Goal: Navigation & Orientation: Find specific page/section

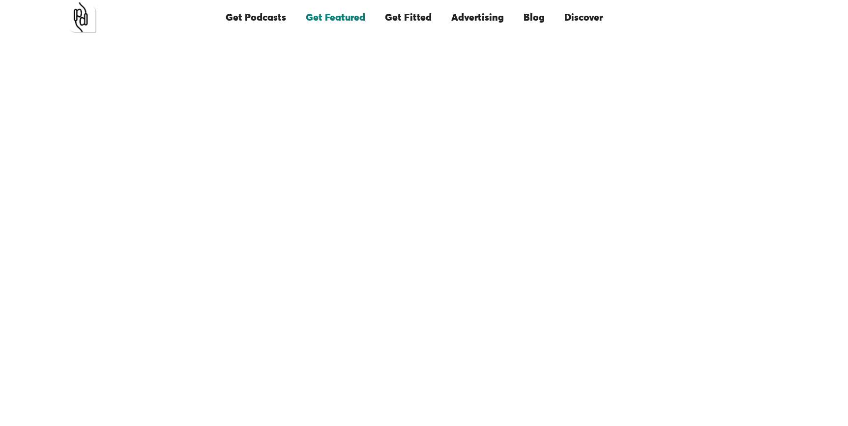
click at [336, 15] on link "Get Featured" at bounding box center [335, 17] width 79 height 33
click at [273, 16] on link "Get Podcasts" at bounding box center [256, 17] width 80 height 33
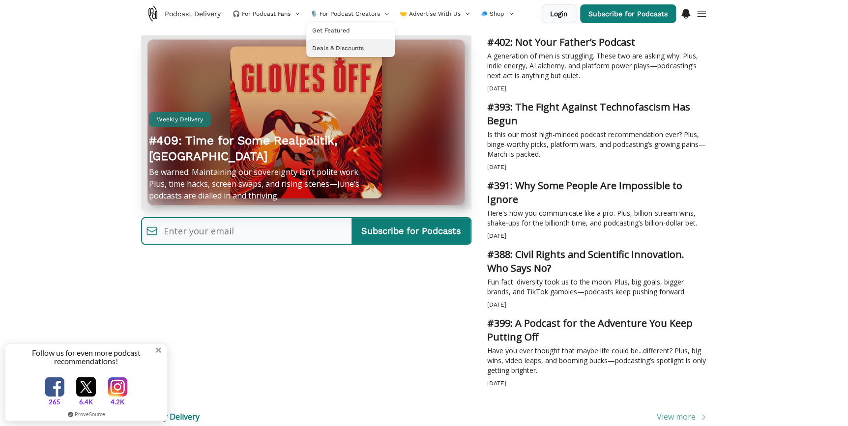
click at [347, 45] on span "Deals & Discounts" at bounding box center [338, 48] width 52 height 8
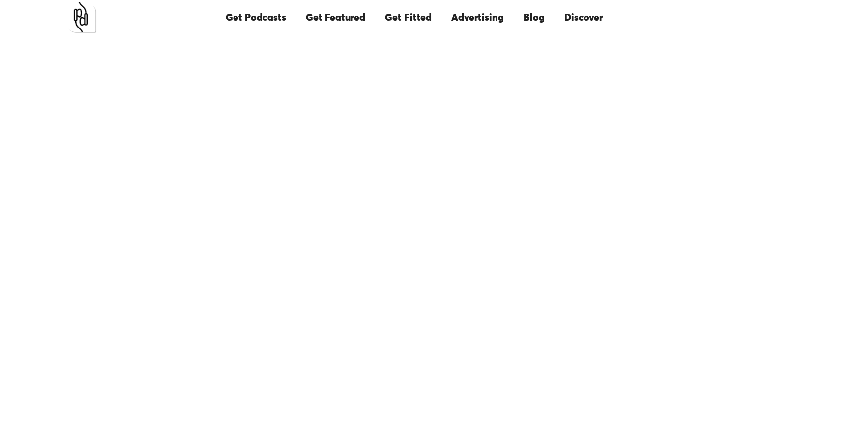
click at [599, 20] on link "Discover" at bounding box center [583, 17] width 58 height 33
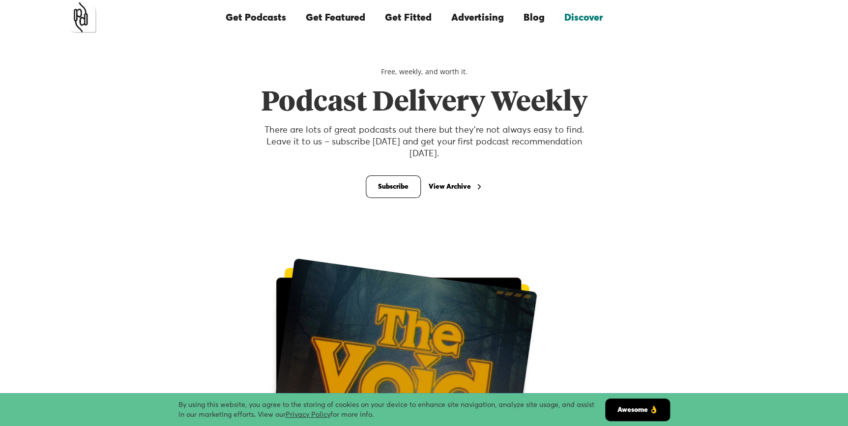
click at [258, 19] on link "Get Podcasts" at bounding box center [256, 17] width 80 height 33
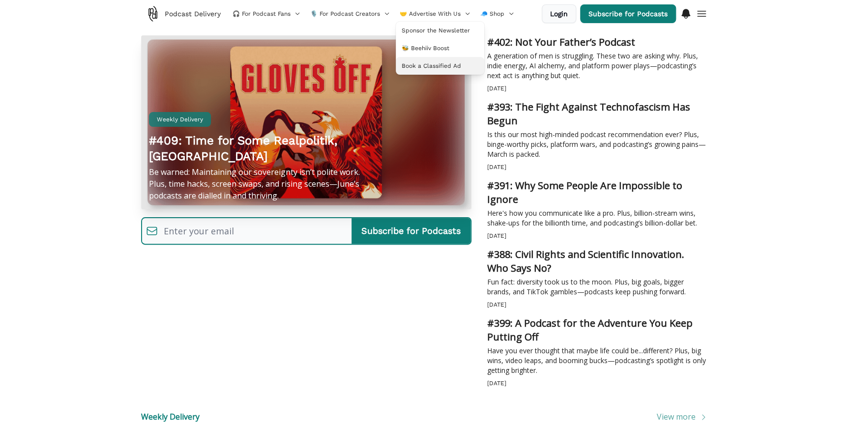
click at [432, 64] on span "Book a Classified Ad" at bounding box center [431, 66] width 59 height 8
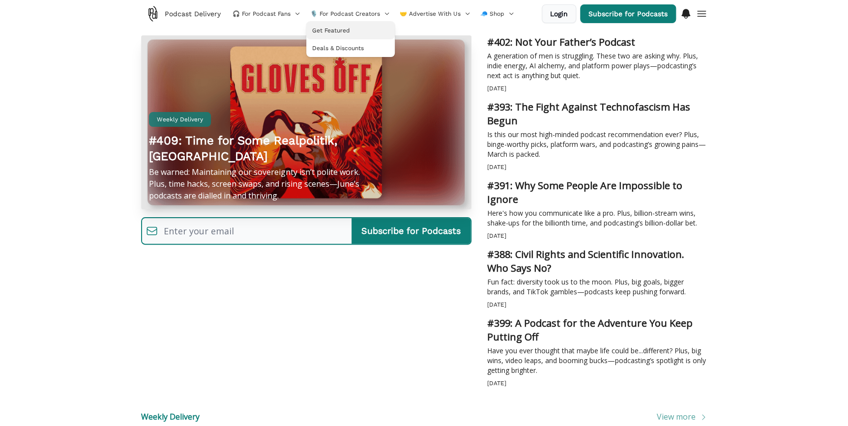
click at [326, 28] on span "Get Featured" at bounding box center [331, 31] width 38 height 8
click at [184, 14] on span "Podcast Delivery" at bounding box center [193, 14] width 56 height 10
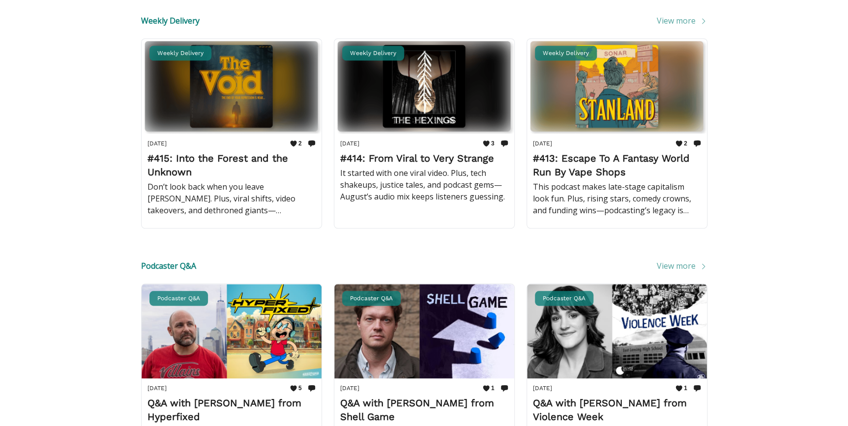
scroll to position [313, 0]
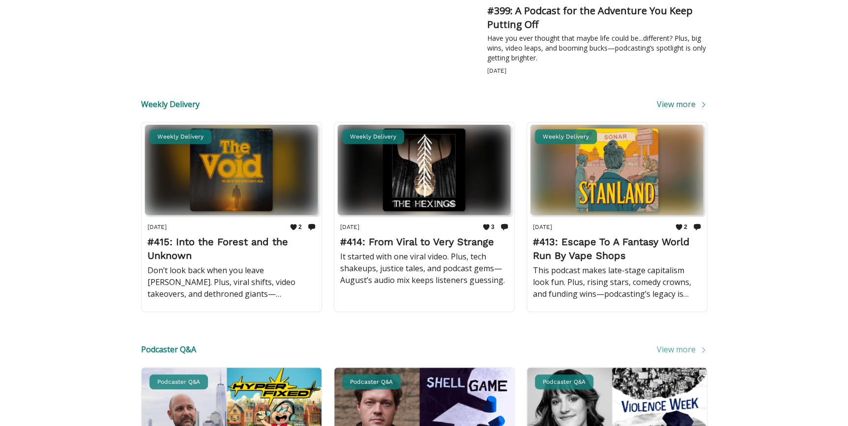
click at [681, 104] on span "View more" at bounding box center [682, 104] width 51 height 12
click at [679, 104] on span "View more" at bounding box center [682, 104] width 51 height 12
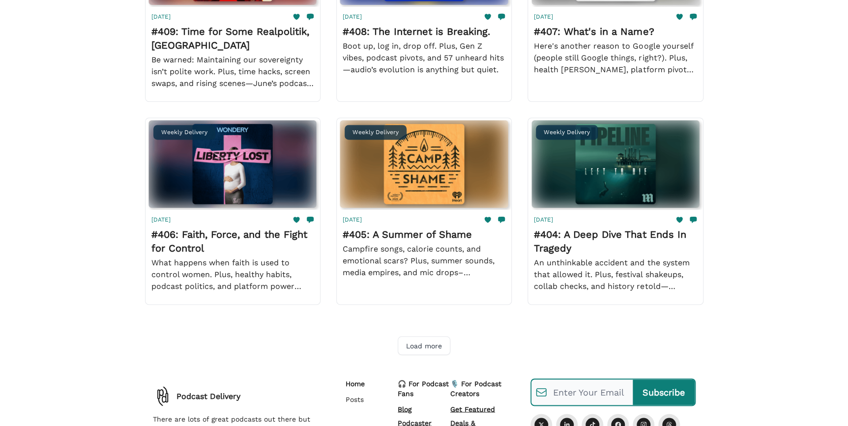
scroll to position [625, 0]
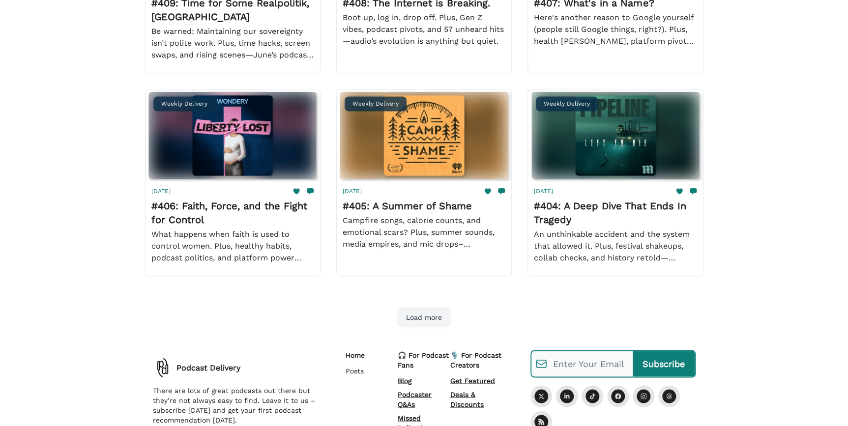
click at [424, 313] on button "Load more" at bounding box center [424, 317] width 53 height 19
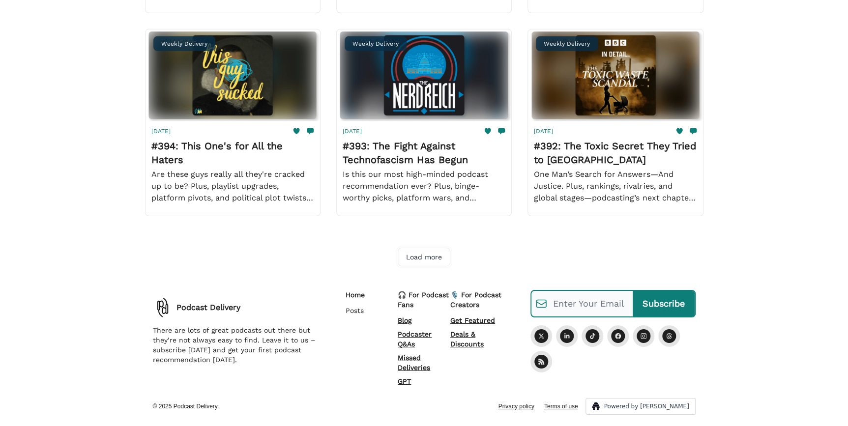
scroll to position [1500, 0]
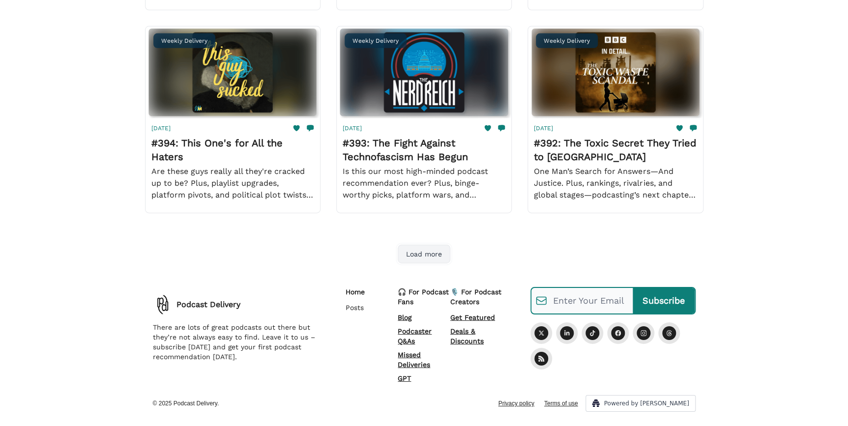
click at [416, 255] on button "Load more" at bounding box center [424, 254] width 53 height 19
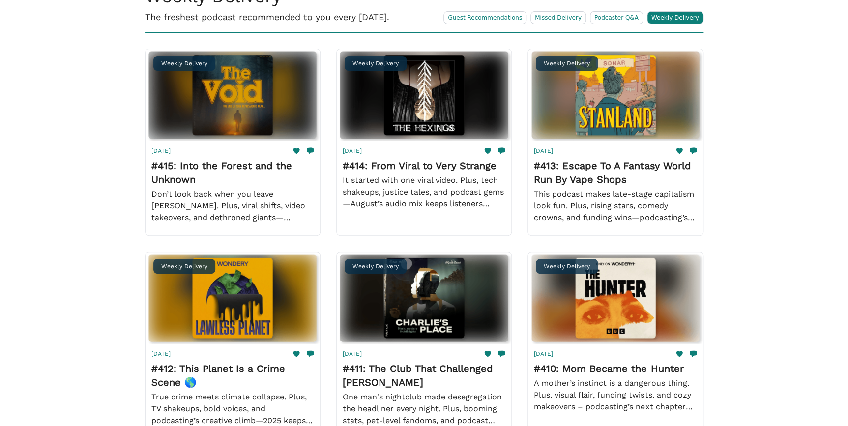
scroll to position [0, 0]
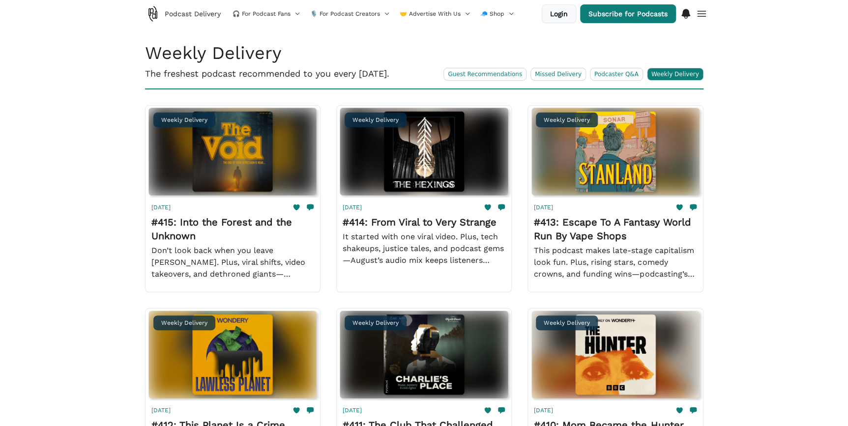
click at [520, 75] on link "Guest Recommendations" at bounding box center [484, 74] width 83 height 13
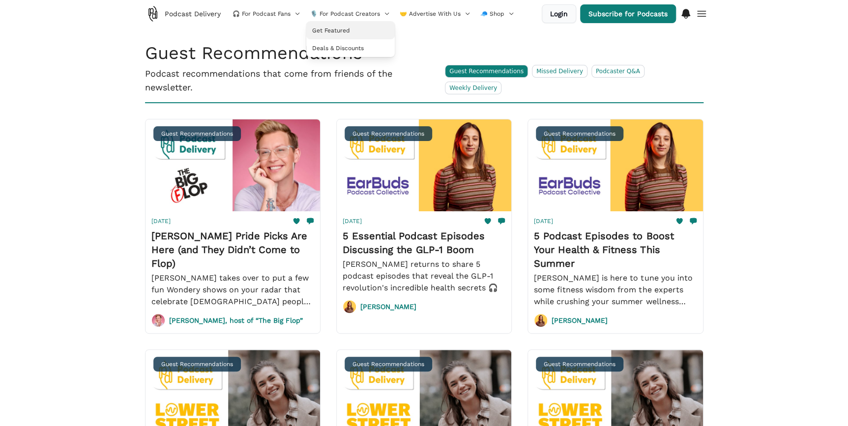
click at [339, 30] on span "Get Featured" at bounding box center [331, 31] width 38 height 8
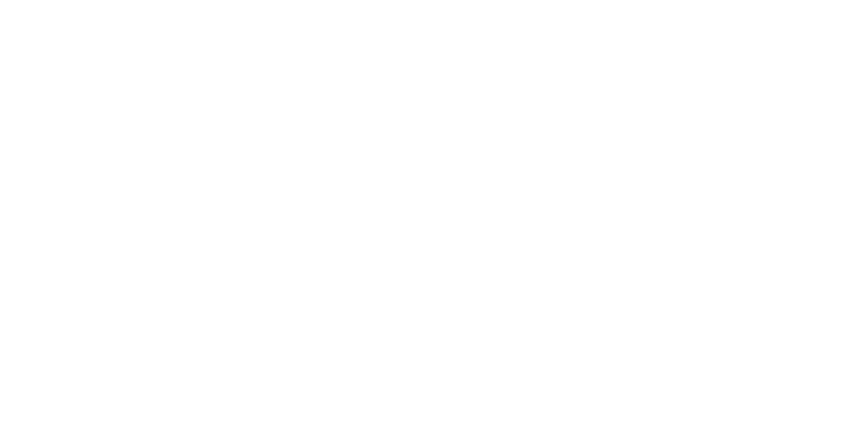
scroll to position [221, 0]
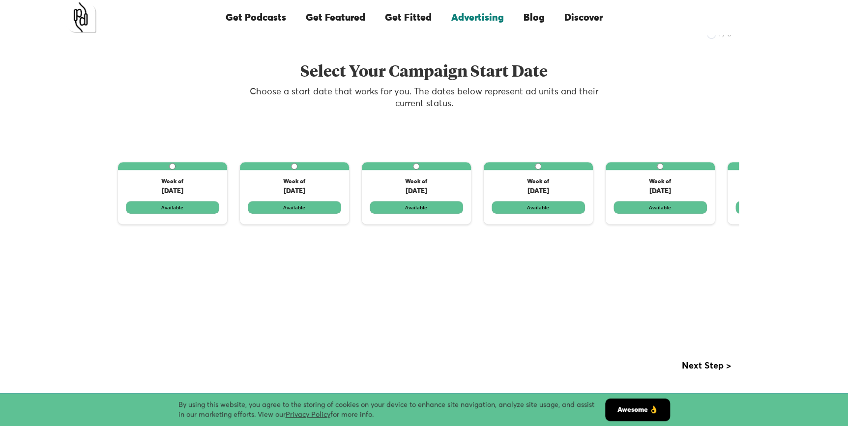
click at [213, 211] on label "1 of 3" at bounding box center [172, 193] width 109 height 62
click at [175, 170] on input "1 of 3" at bounding box center [172, 166] width 6 height 6
radio input "true"
click at [180, 206] on label "1 of 3" at bounding box center [172, 193] width 109 height 62
click at [175, 170] on input "1 of 3" at bounding box center [172, 166] width 6 height 6
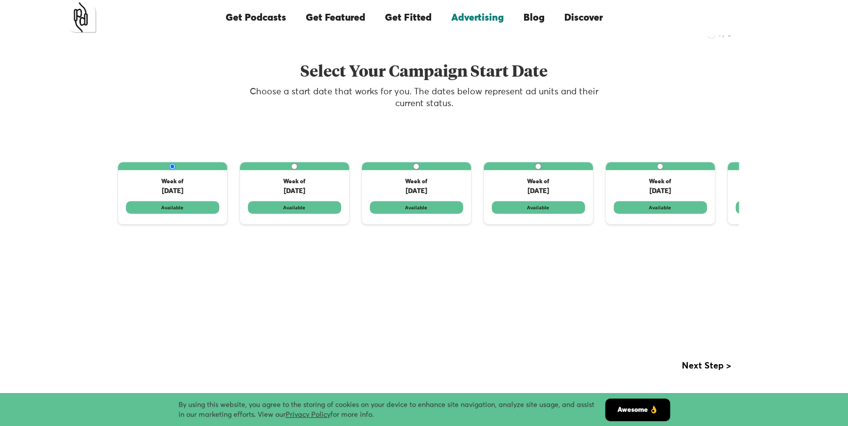
click at [296, 206] on label "1 of 3" at bounding box center [294, 193] width 109 height 62
click at [296, 170] on input "1 of 3" at bounding box center [294, 166] width 6 height 6
radio input "true"
click at [296, 205] on label "1 of 3" at bounding box center [294, 193] width 109 height 62
click at [296, 170] on input "1 of 3" at bounding box center [294, 166] width 6 height 6
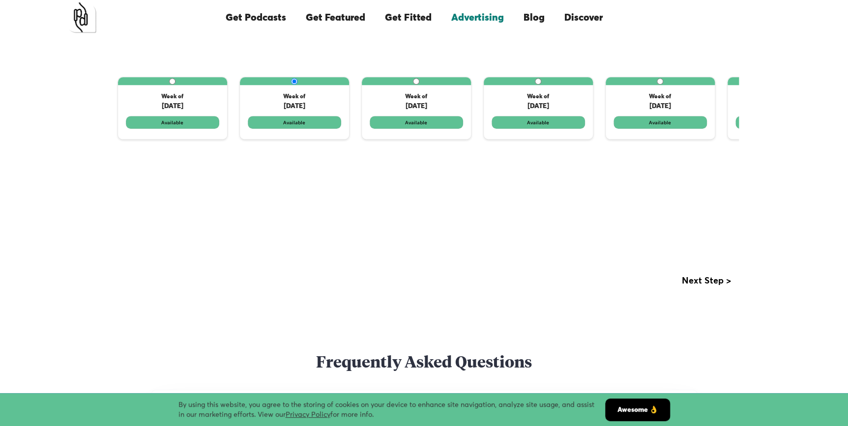
scroll to position [310, 0]
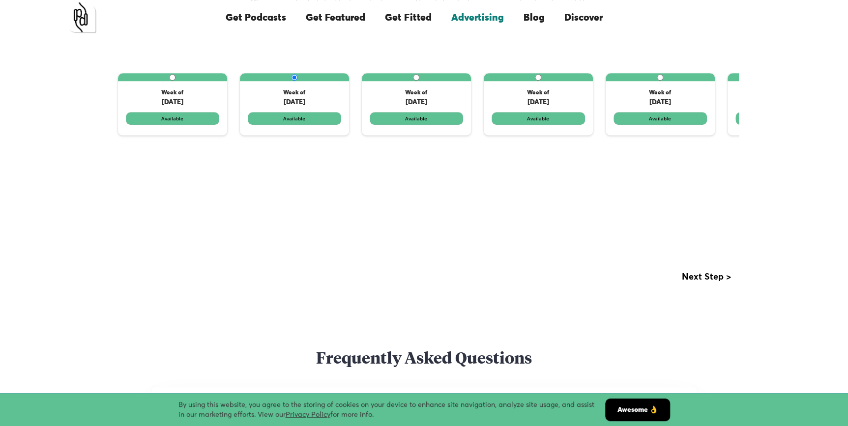
click at [687, 279] on div "Next Step >" at bounding box center [706, 277] width 49 height 10
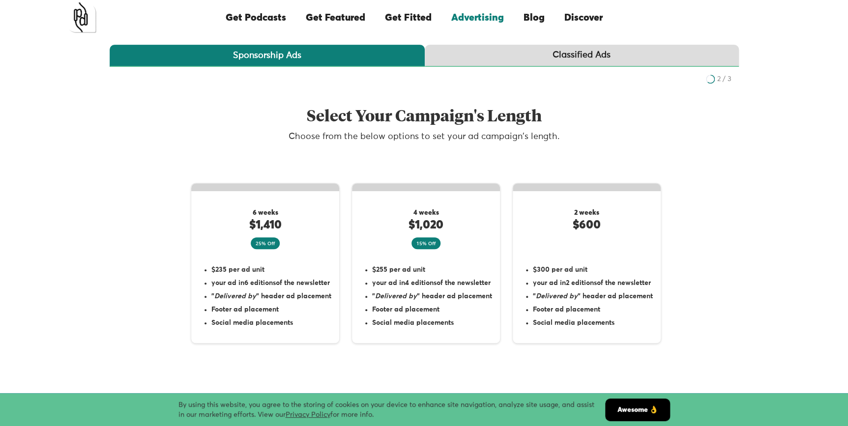
scroll to position [42, 0]
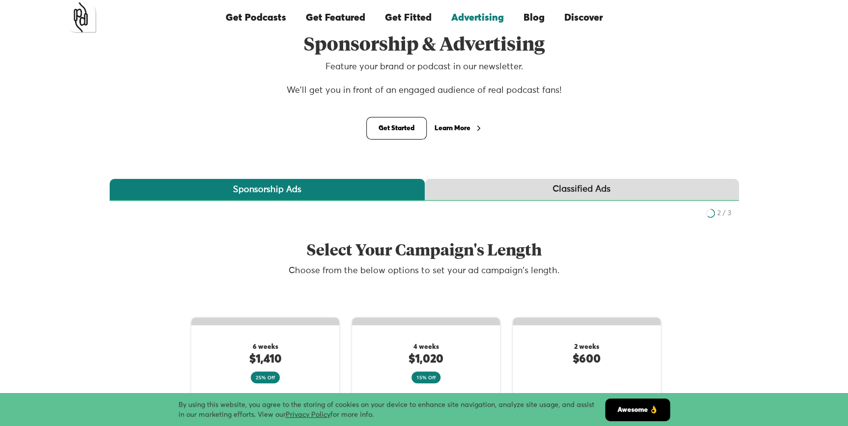
click at [577, 183] on div "Classified Ads" at bounding box center [581, 189] width 58 height 12
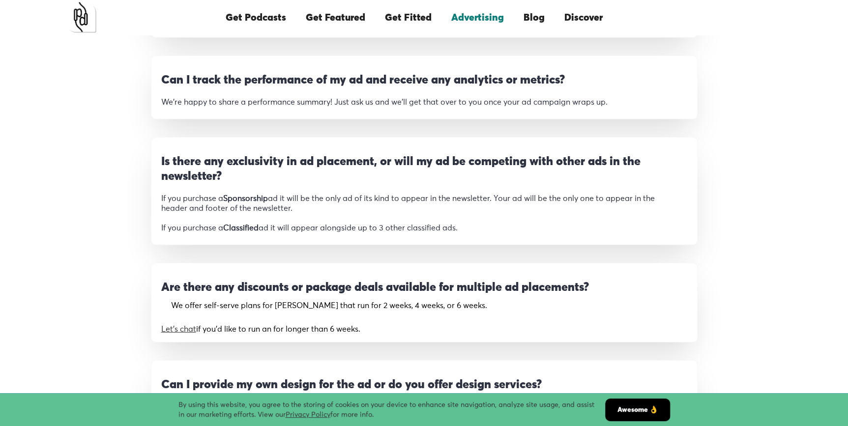
scroll to position [1070, 0]
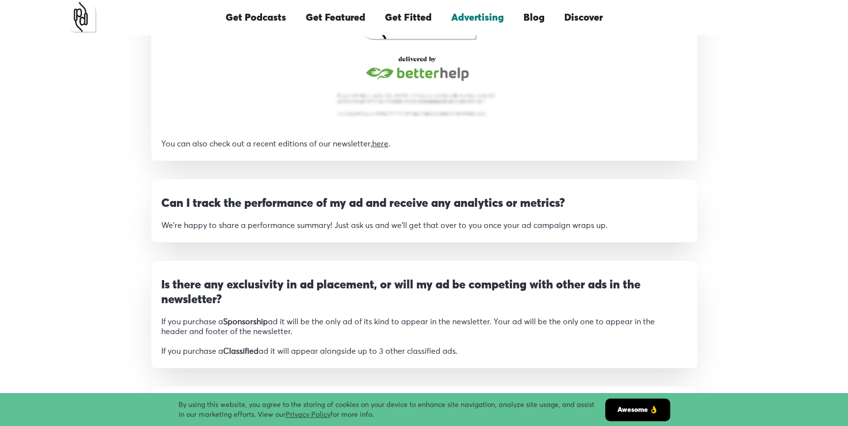
click at [414, 12] on link "Get Fitted" at bounding box center [408, 17] width 66 height 33
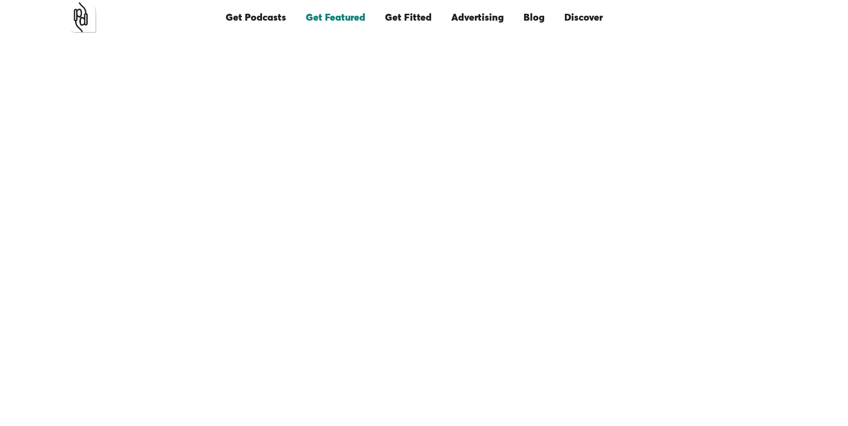
click at [525, 20] on link "Blog" at bounding box center [533, 17] width 41 height 33
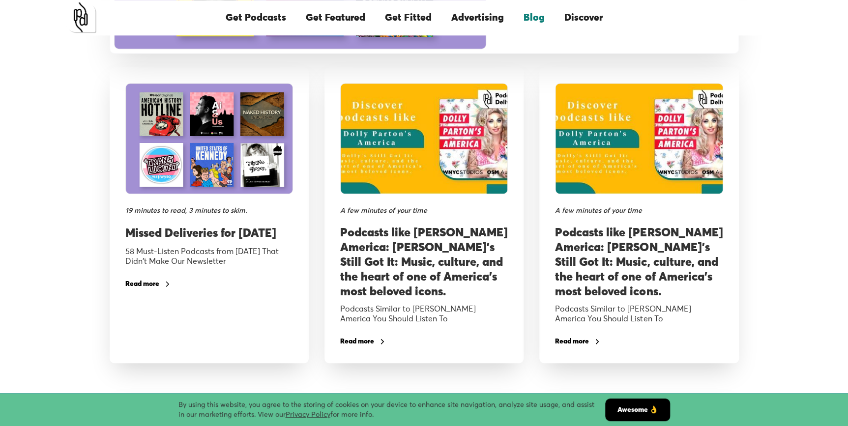
scroll to position [313, 0]
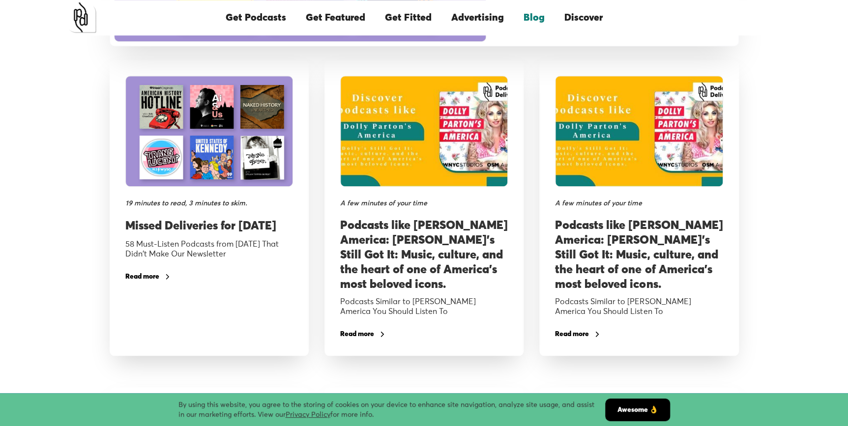
click at [241, 227] on h3 "Missed Deliveries for July 2025" at bounding box center [209, 226] width 168 height 17
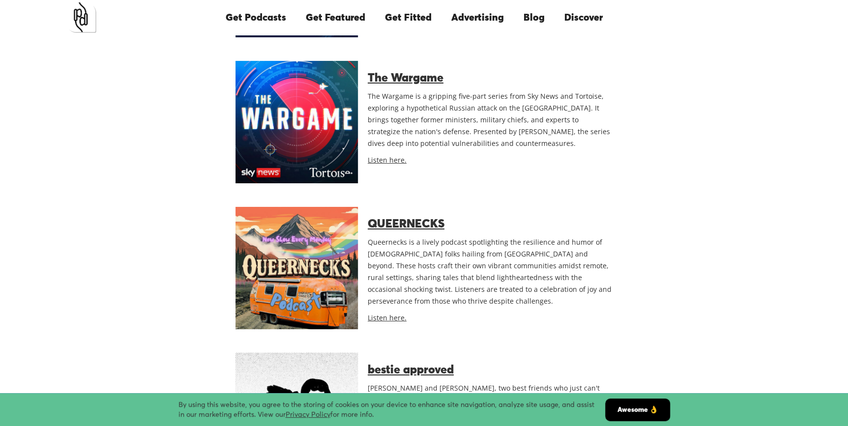
scroll to position [9159, 0]
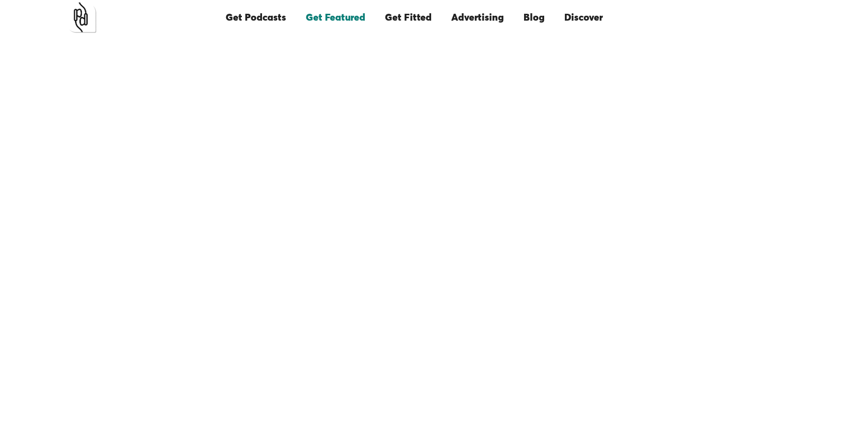
click at [341, 15] on link "Get Featured" at bounding box center [335, 17] width 79 height 33
click at [269, 14] on link "Get Podcasts" at bounding box center [256, 17] width 80 height 33
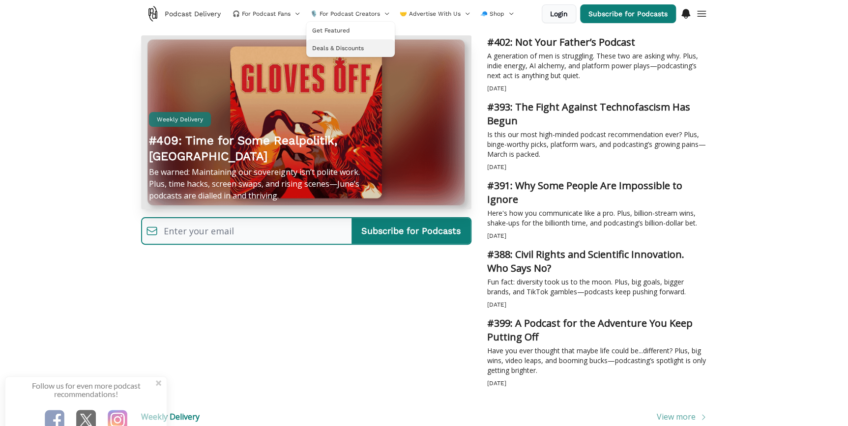
click at [347, 46] on span "Deals & Discounts" at bounding box center [338, 48] width 52 height 8
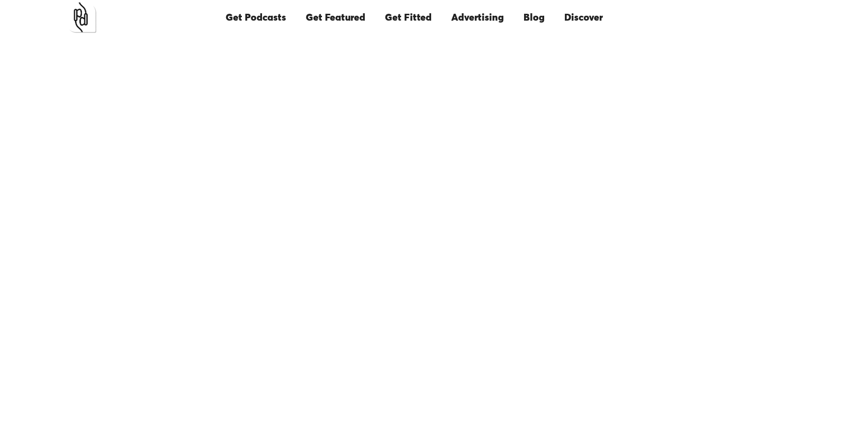
click at [412, 20] on link "Get Fitted" at bounding box center [408, 17] width 66 height 33
